Goal: Find specific page/section: Find specific page/section

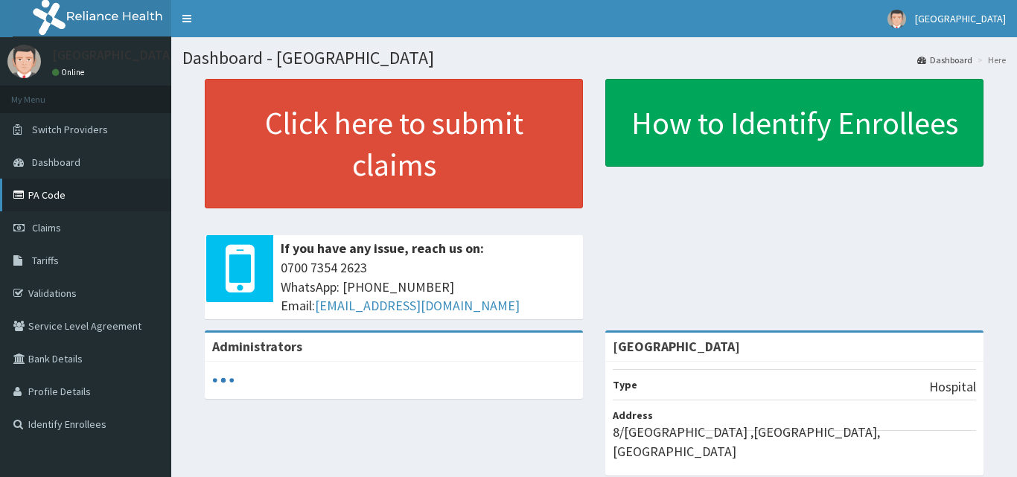
click at [54, 194] on link "PA Code" at bounding box center [85, 195] width 171 height 33
